Goal: Information Seeking & Learning: Learn about a topic

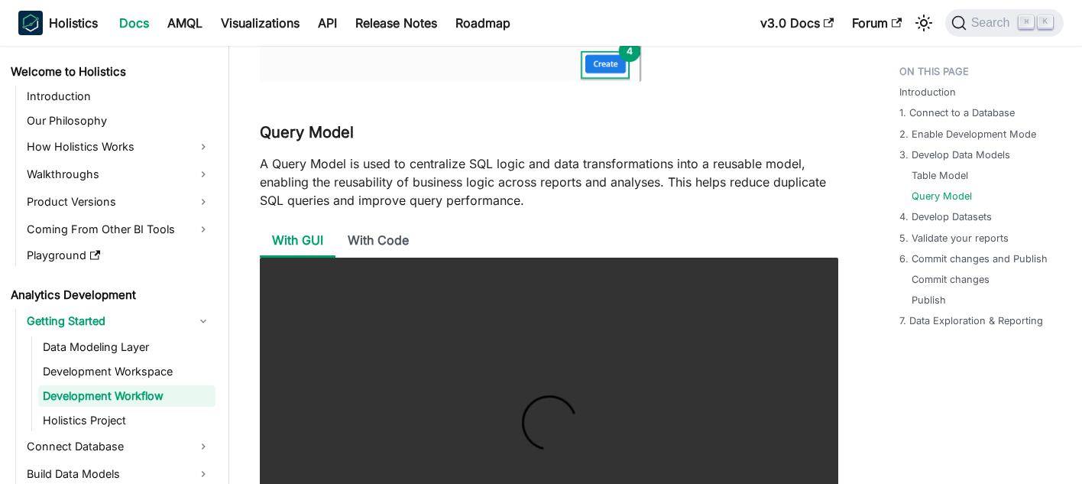
scroll to position [10, 0]
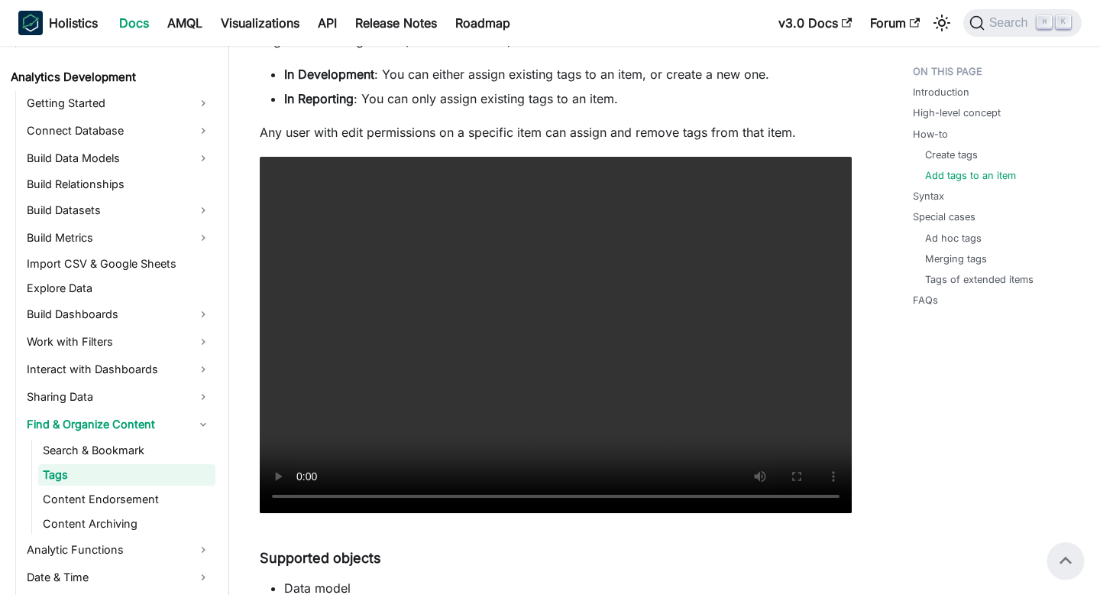
scroll to position [1849, 0]
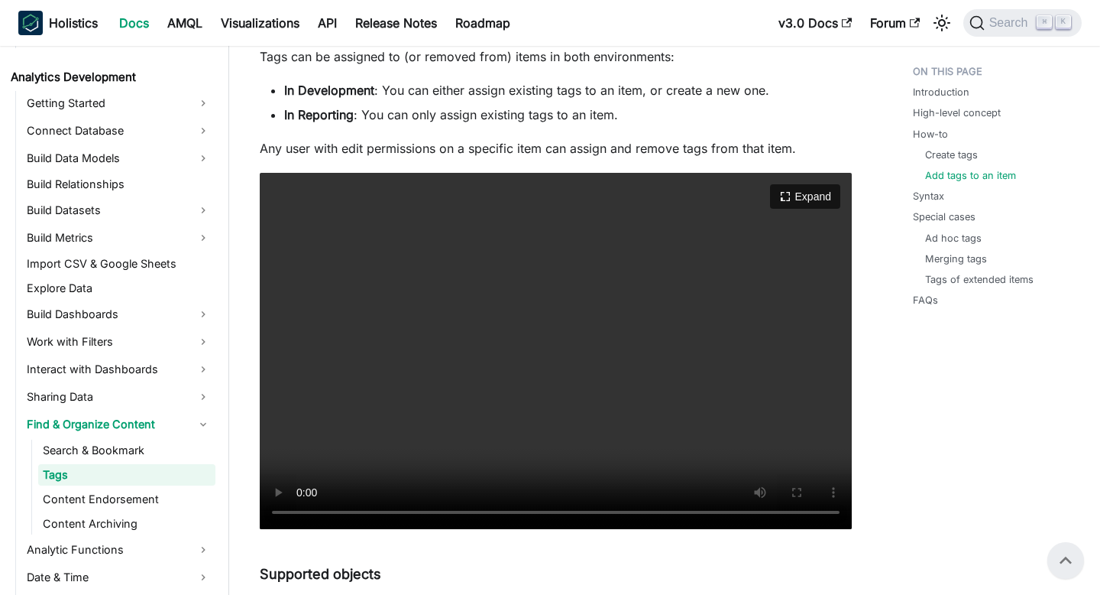
click at [345, 401] on video "Your browser does not support embedding video, but you can download it ." at bounding box center [556, 351] width 592 height 356
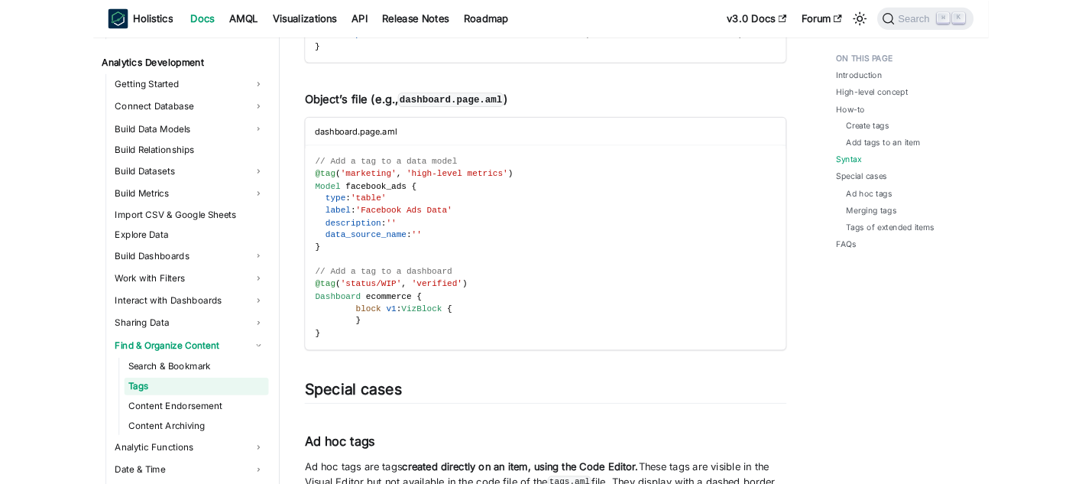
scroll to position [2844, 0]
